Goal: Task Accomplishment & Management: Complete application form

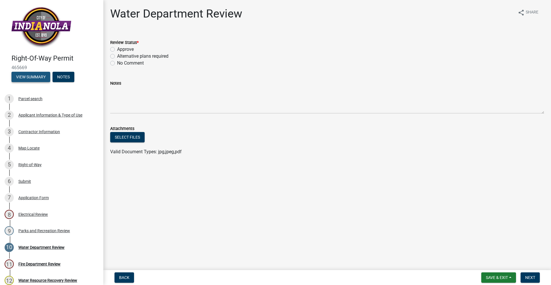
click at [43, 79] on button "View Summary" at bounding box center [30, 77] width 39 height 10
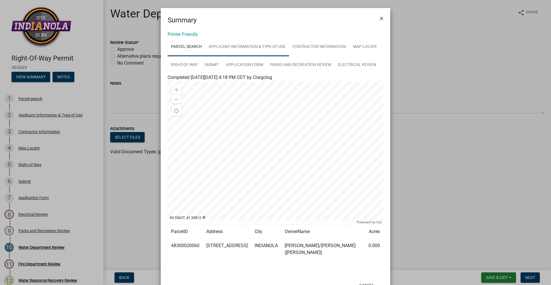
click at [267, 49] on link "Applicant Information & Type of Use" at bounding box center [247, 47] width 84 height 18
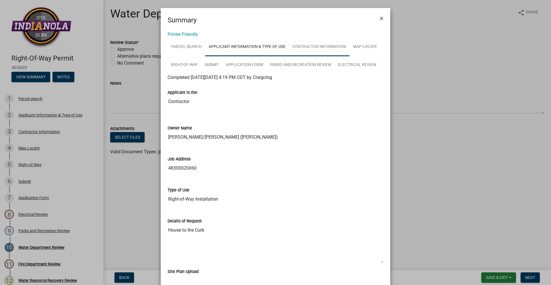
click at [323, 44] on link "Contractor Information" at bounding box center [319, 47] width 61 height 18
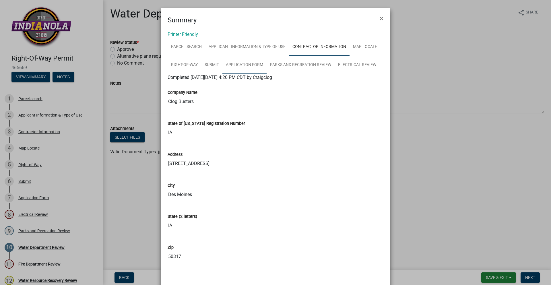
click at [242, 62] on link "Application Form" at bounding box center [244, 65] width 44 height 18
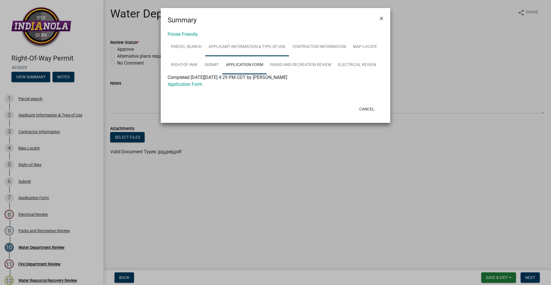
click at [257, 48] on link "Applicant Information & Type of Use" at bounding box center [247, 47] width 84 height 18
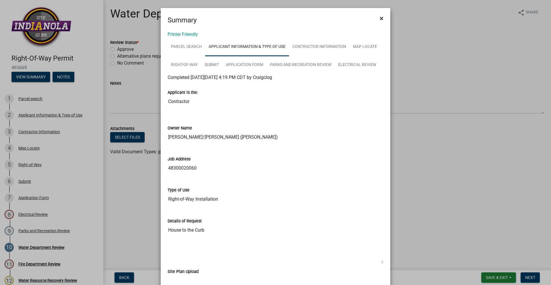
click at [380, 18] on span "×" at bounding box center [382, 18] width 4 height 8
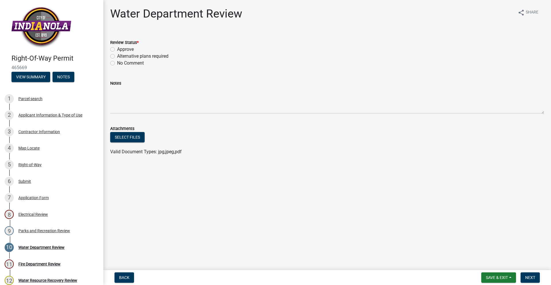
click at [117, 48] on label "Approve" at bounding box center [125, 49] width 17 height 7
click at [117, 48] on input "Approve" at bounding box center [119, 48] width 4 height 4
radio input "true"
click at [532, 275] on span "Next" at bounding box center [530, 277] width 10 height 5
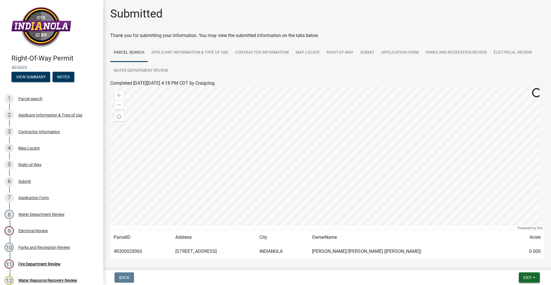
click at [531, 277] on span "Exit" at bounding box center [527, 277] width 8 height 5
click at [525, 265] on button "Save & Exit" at bounding box center [517, 263] width 46 height 14
